Goal: Information Seeking & Learning: Learn about a topic

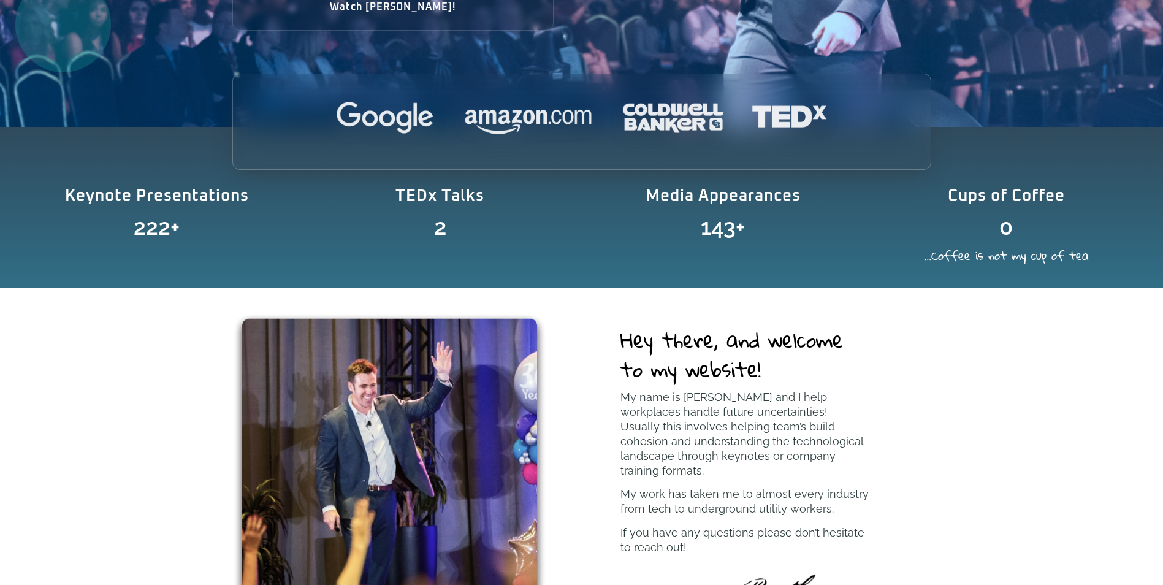
scroll to position [613, 0]
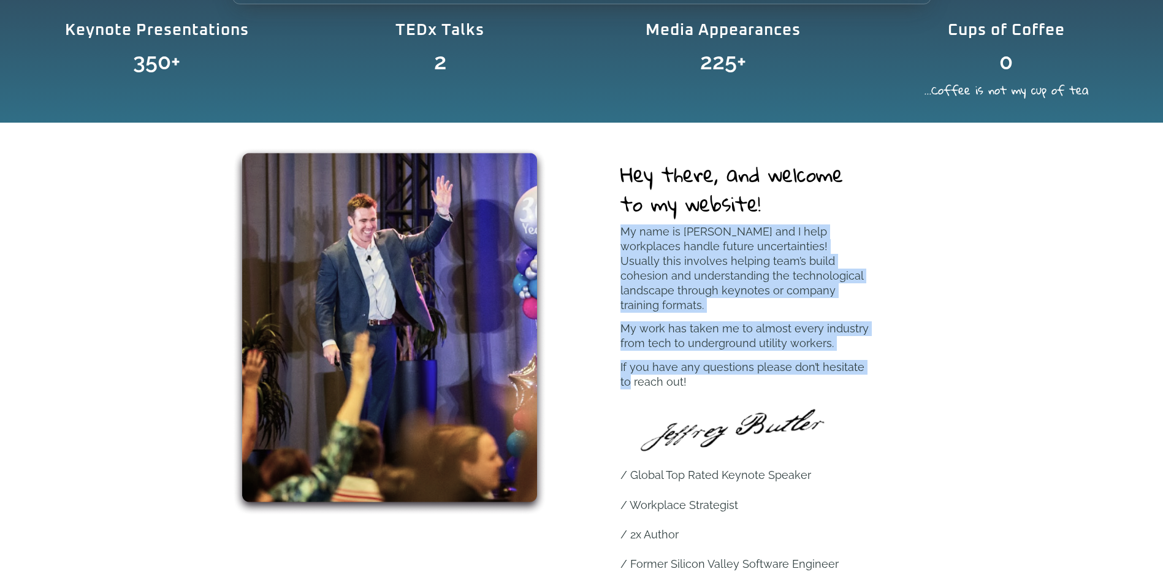
drag, startPoint x: 621, startPoint y: 230, endPoint x: 904, endPoint y: 355, distance: 309.2
click at [904, 355] on div "Hey there, and welcome to my website! My name is [PERSON_NAME] and I help workp…" at bounding box center [745, 379] width 372 height 464
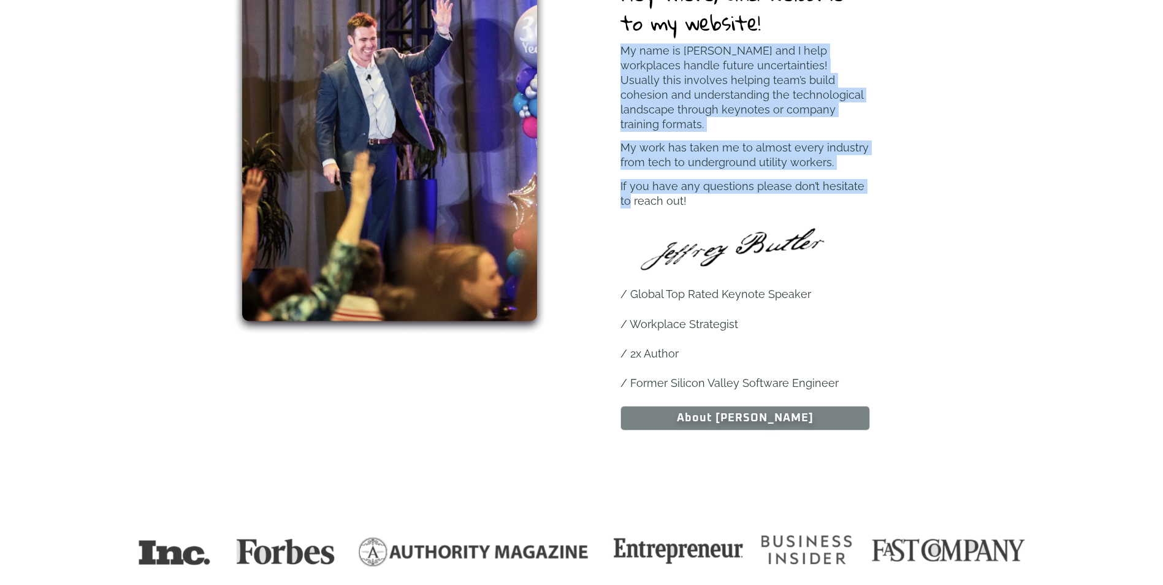
scroll to position [797, 0]
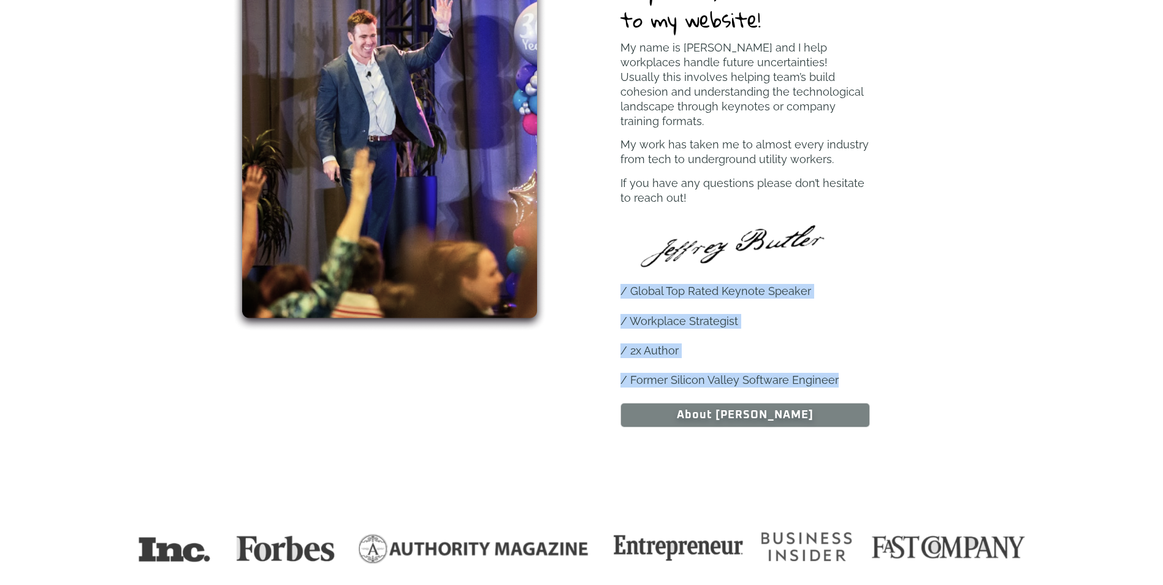
drag, startPoint x: 620, startPoint y: 271, endPoint x: 901, endPoint y: 356, distance: 293.7
click at [901, 356] on div "Hey there, and welcome to my website! My name is [PERSON_NAME] and I help workp…" at bounding box center [745, 195] width 372 height 464
copy div "/ Global Top Rated Keynote Speaker / Workplace Strategist / 2x Author / Former …"
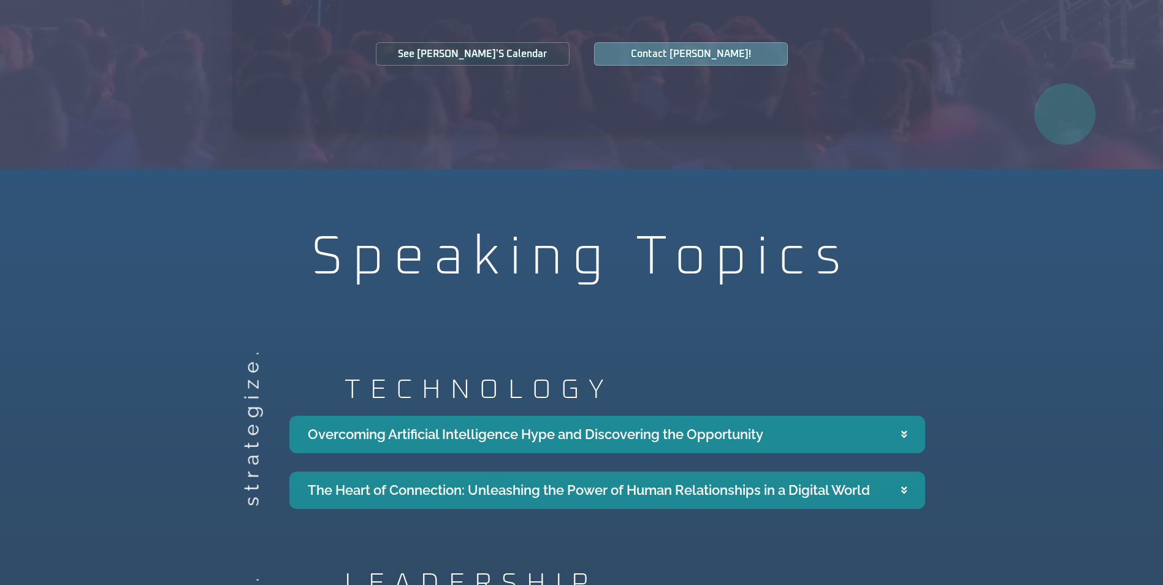
scroll to position [2084, 0]
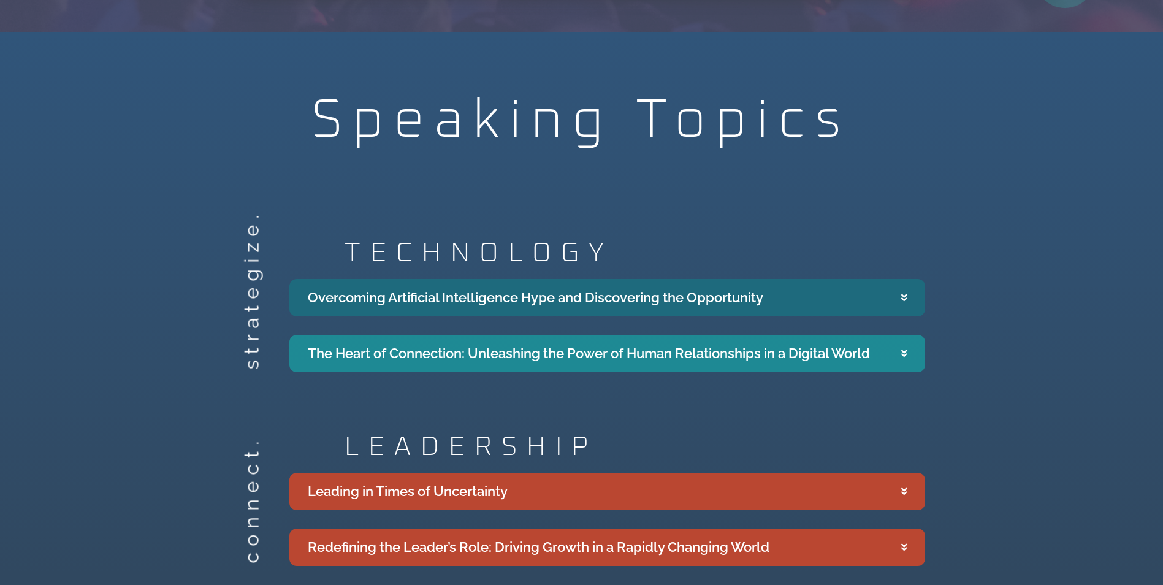
click at [536, 287] on div "Overcoming Artificial Intelligence Hype and Discovering the Opportunity" at bounding box center [535, 297] width 455 height 20
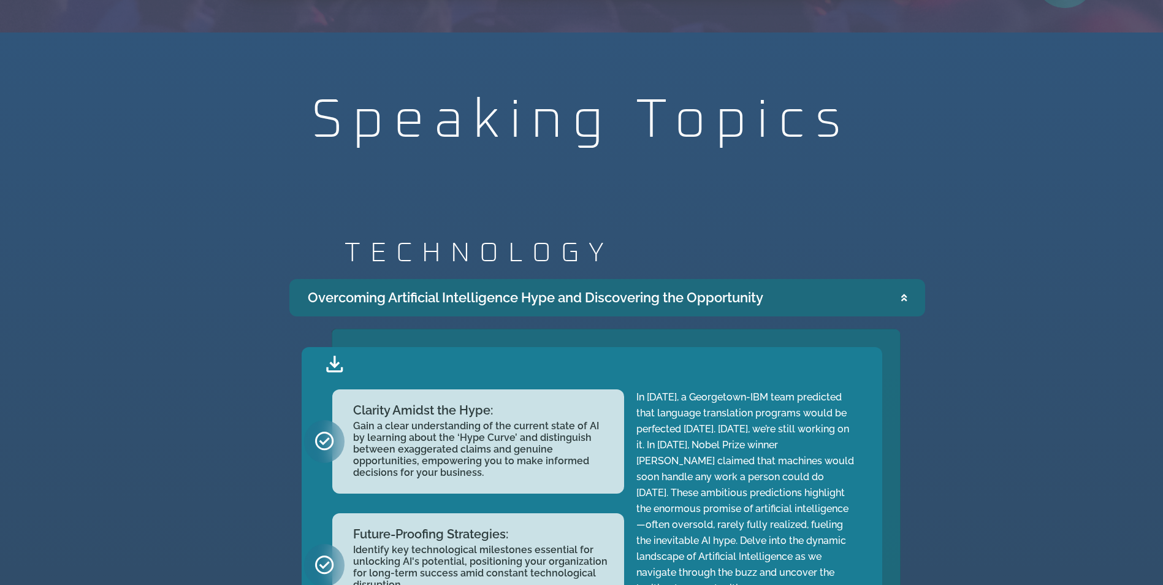
drag, startPoint x: 302, startPoint y: 278, endPoint x: 778, endPoint y: 283, distance: 476.8
click at [778, 283] on summary "Overcoming Artificial Intelligence Hype and Discovering the Opportunity" at bounding box center [607, 297] width 636 height 37
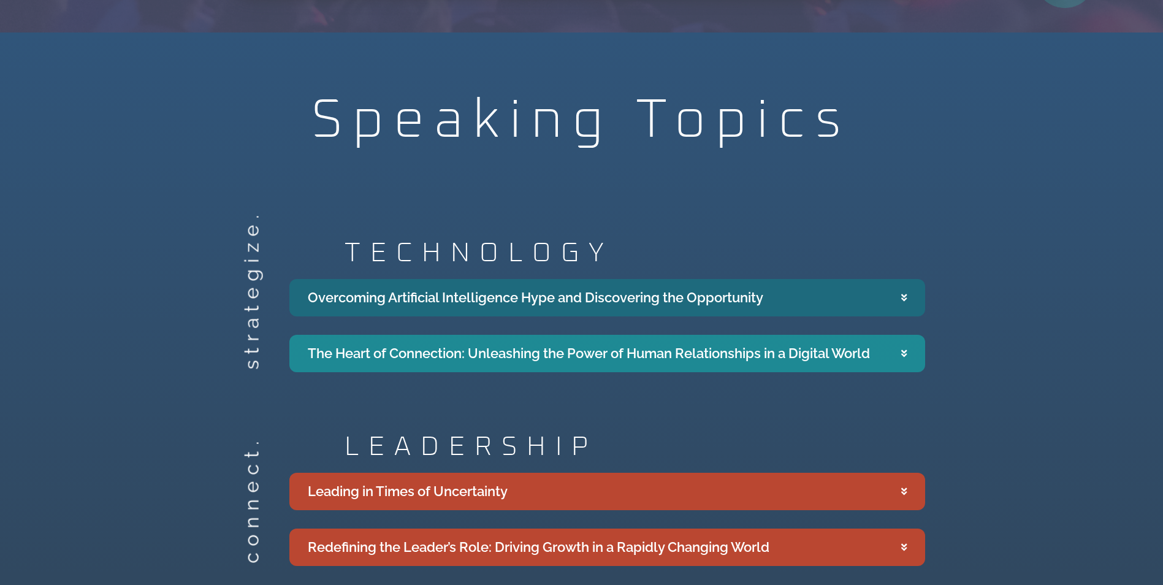
copy div "Overcoming Artificial Intelligence Hype and Discovering the Opportunity"
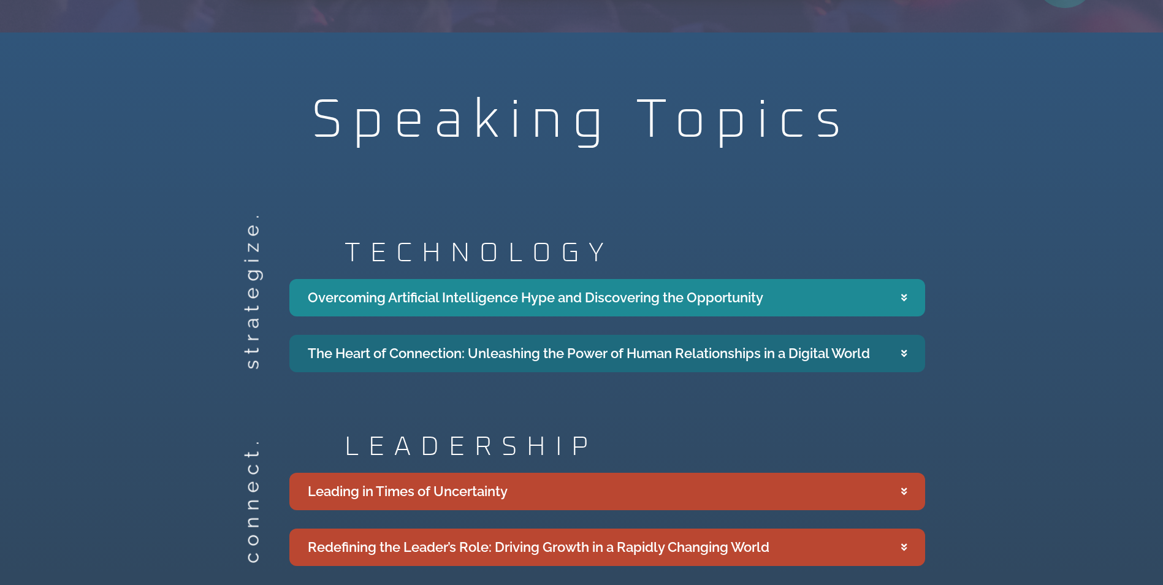
drag, startPoint x: 308, startPoint y: 334, endPoint x: 882, endPoint y: 333, distance: 573.6
click at [882, 335] on summary "The Heart of Connection: Unleashing the Power of Human Relationships in a Digit…" at bounding box center [607, 353] width 636 height 37
copy div "The Heart of Connection: Unleashing the Power of Human Relationships in a Digit…"
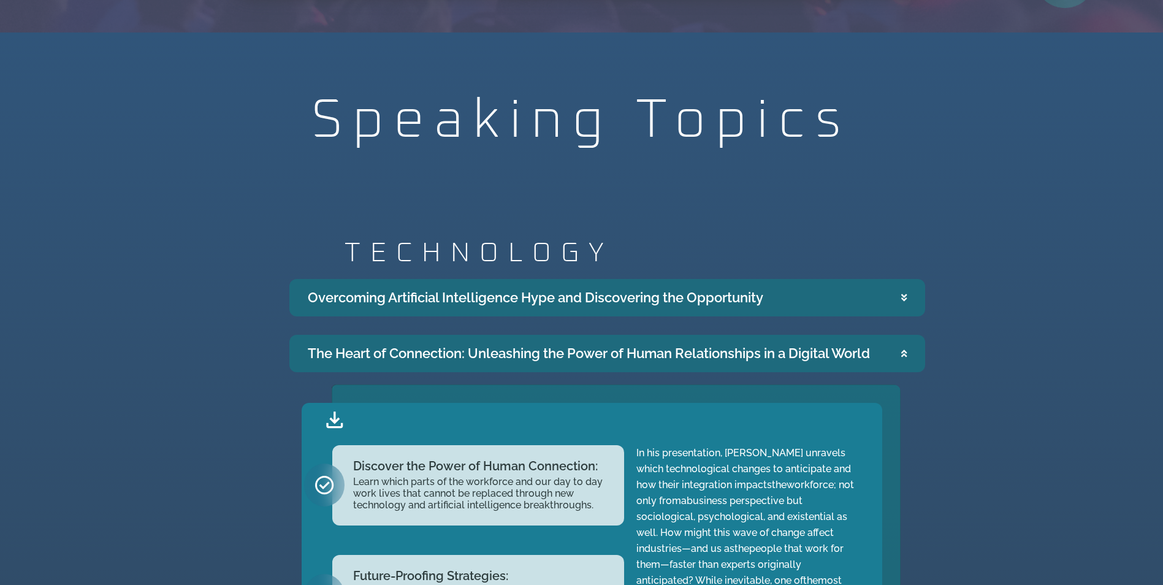
click at [423, 287] on div "Overcoming Artificial Intelligence Hype and Discovering the Opportunity" at bounding box center [535, 297] width 455 height 20
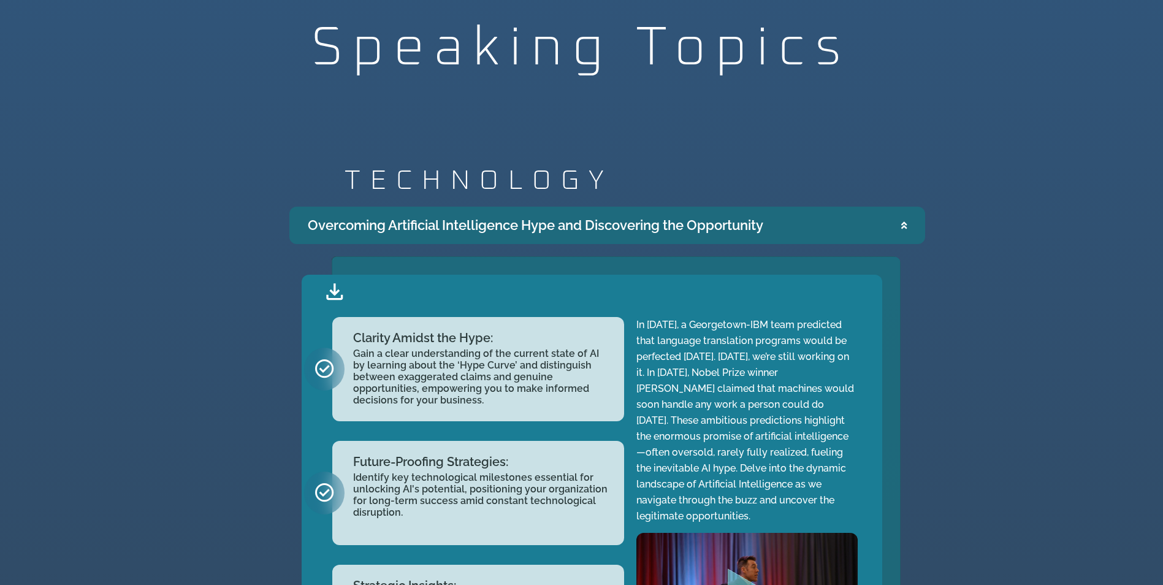
scroll to position [2329, 0]
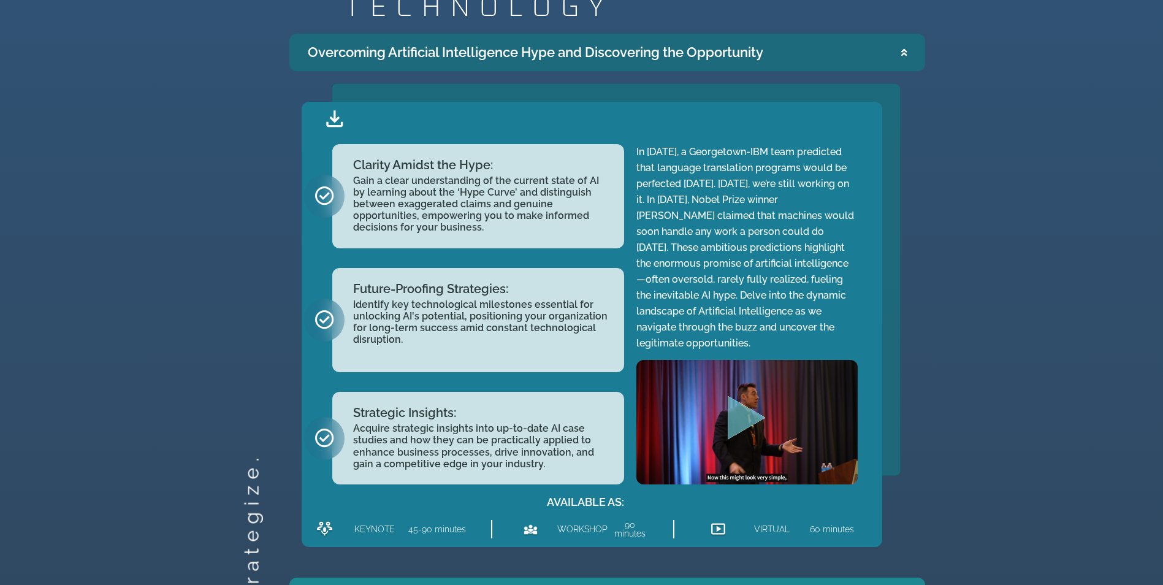
click at [742, 398] on icon "Play Video" at bounding box center [746, 418] width 38 height 44
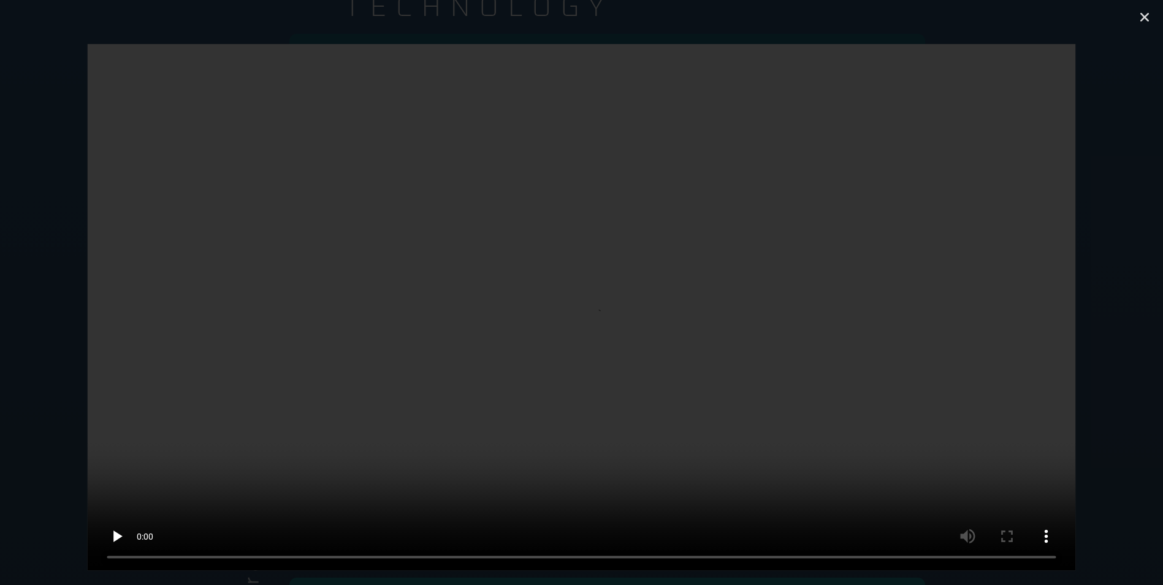
drag, startPoint x: 1147, startPoint y: 15, endPoint x: 1133, endPoint y: 18, distance: 13.7
click at [1147, 15] on icon "Close (Esc)" at bounding box center [1144, 17] width 12 height 12
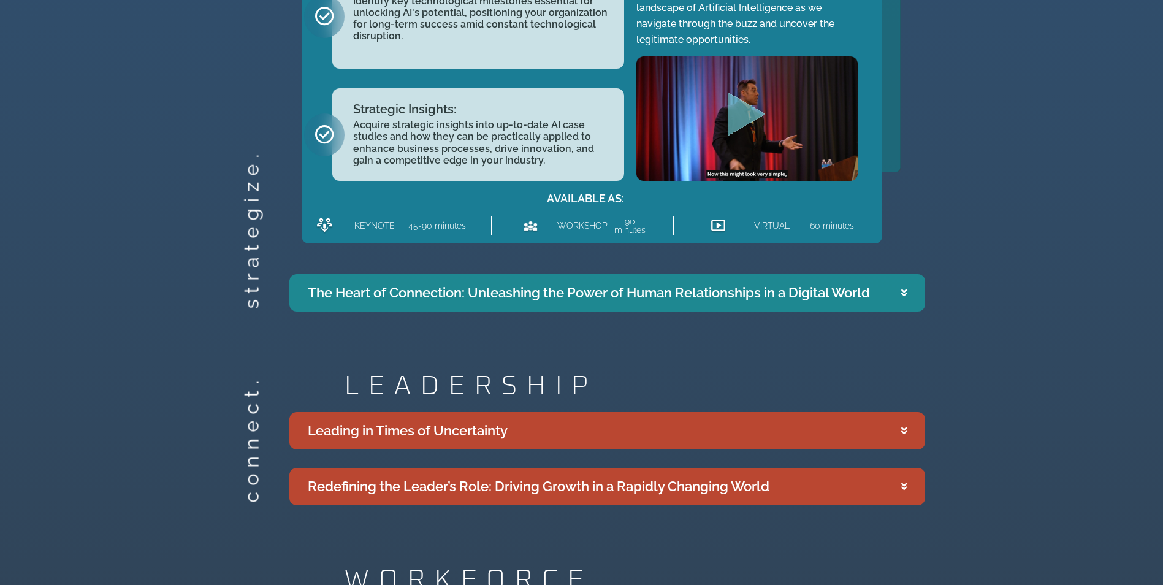
scroll to position [2635, 0]
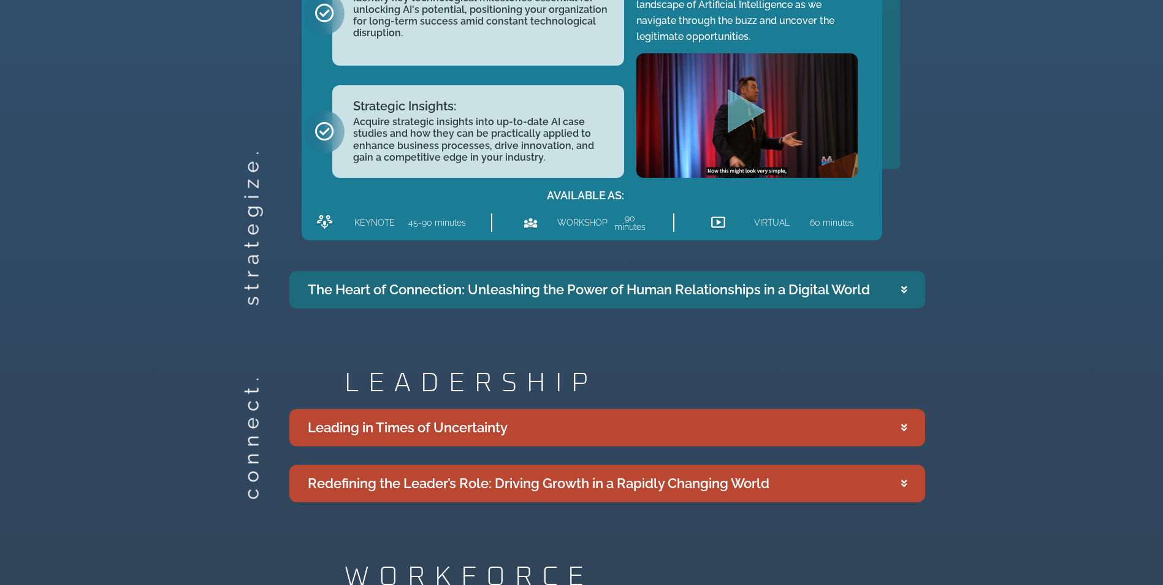
click at [465, 279] on div "The Heart of Connection: Unleashing the Power of Human Relationships in a Digit…" at bounding box center [589, 289] width 562 height 20
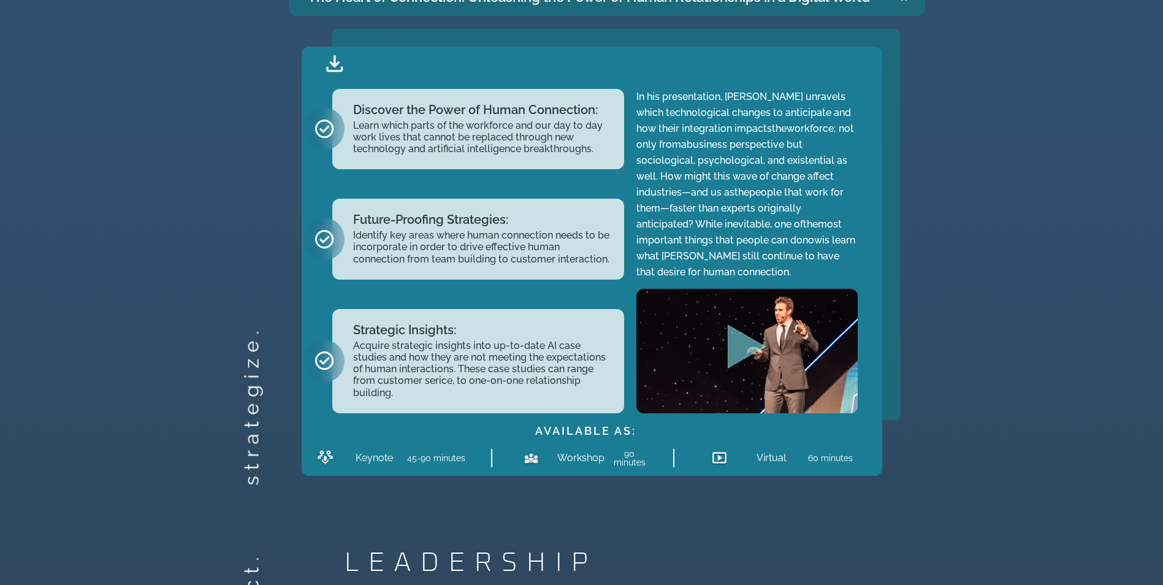
scroll to position [2435, 0]
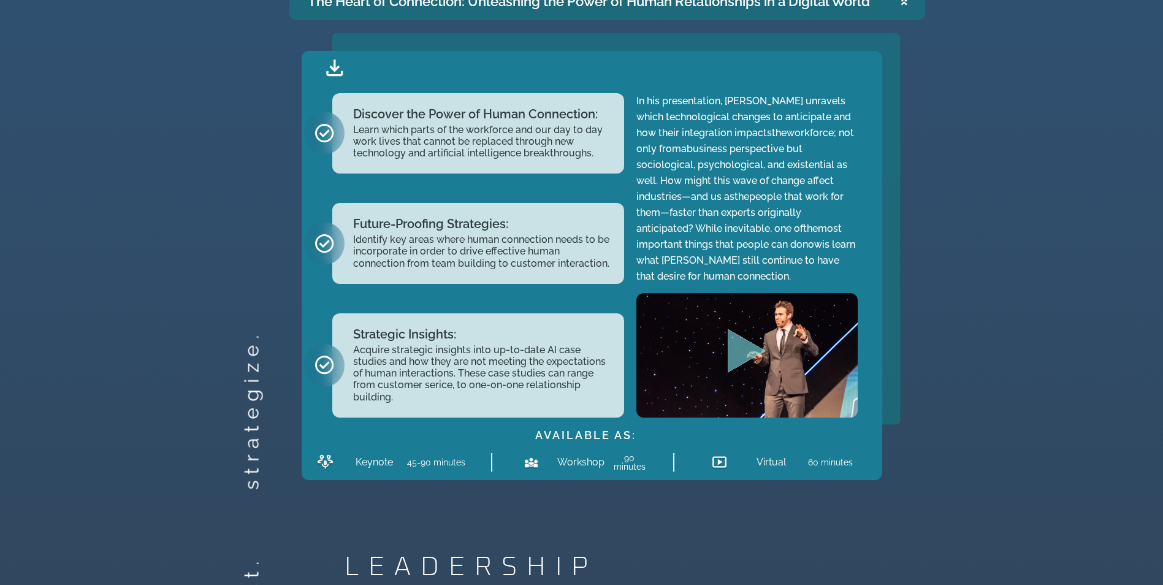
click at [733, 349] on icon "Play Video about Jeff Butler survey page" at bounding box center [746, 351] width 38 height 44
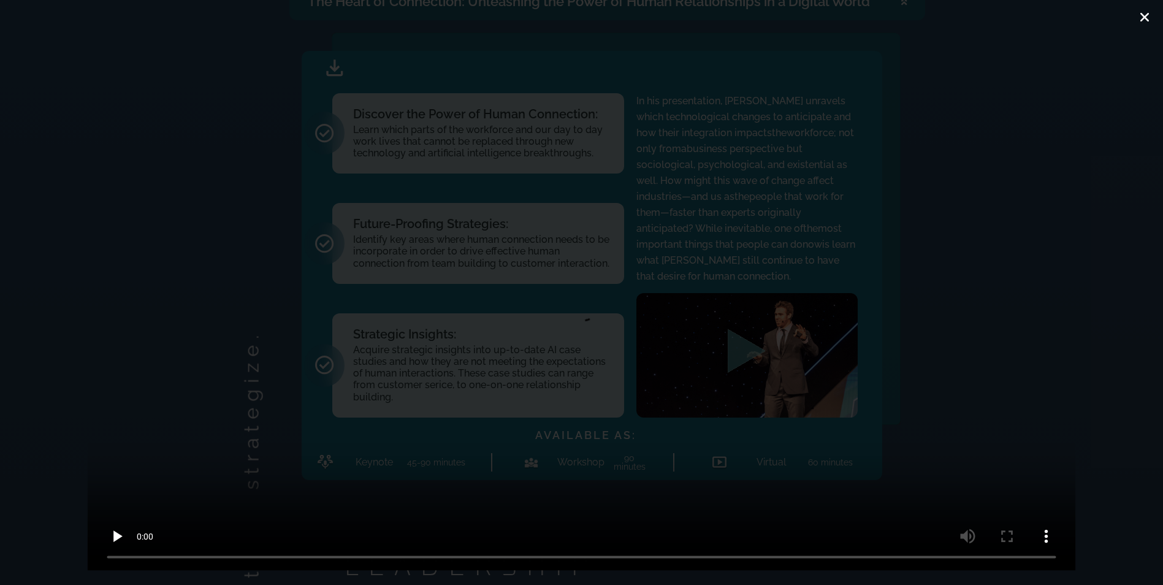
click at [1144, 12] on icon "Close (Esc)" at bounding box center [1144, 17] width 12 height 12
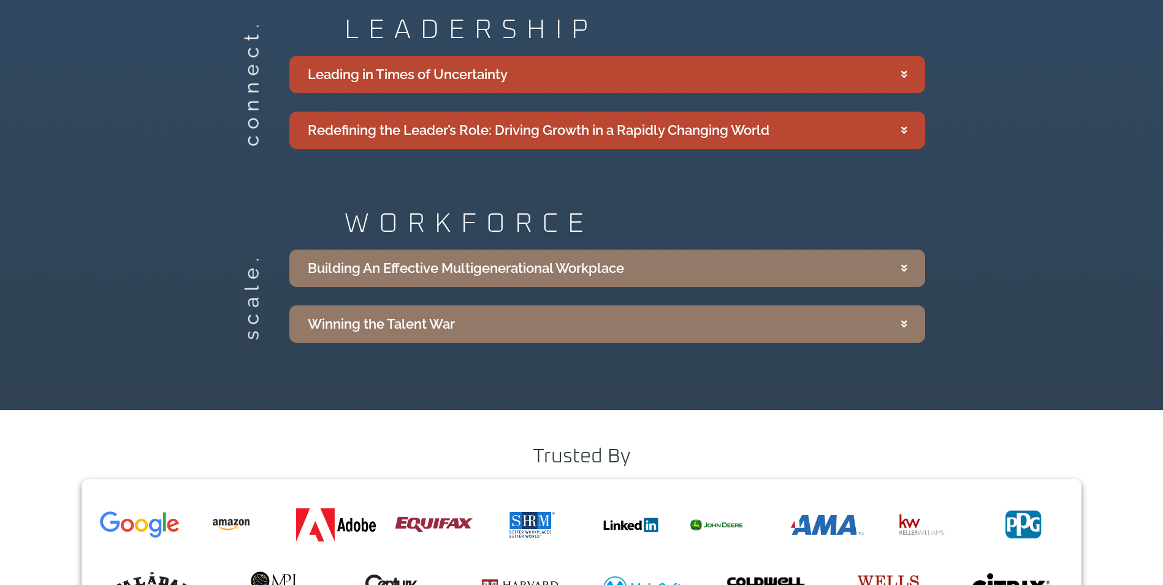
scroll to position [2864, 0]
